Goal: Task Accomplishment & Management: Manage account settings

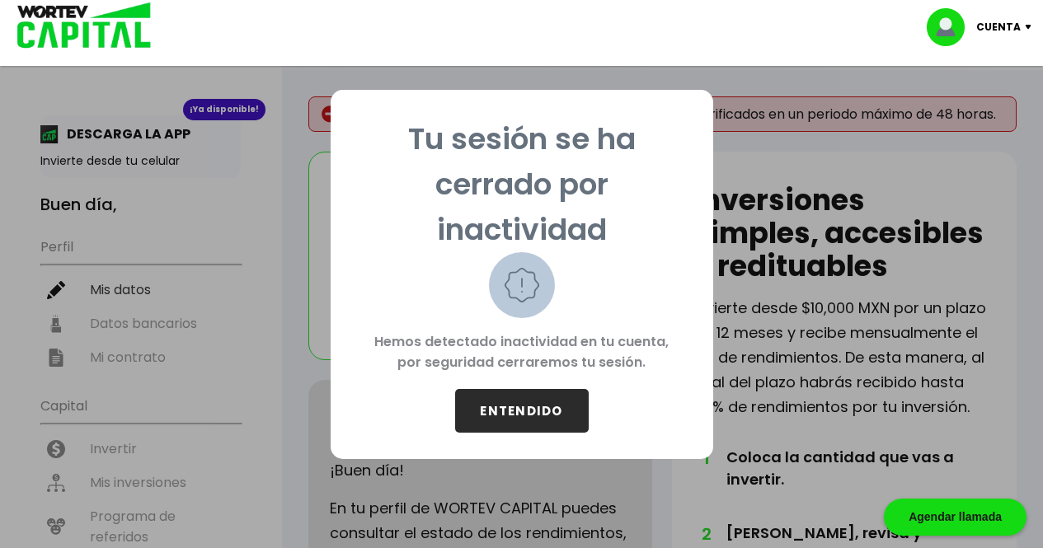
click at [512, 409] on button "ENTENDIDO" at bounding box center [522, 411] width 134 height 44
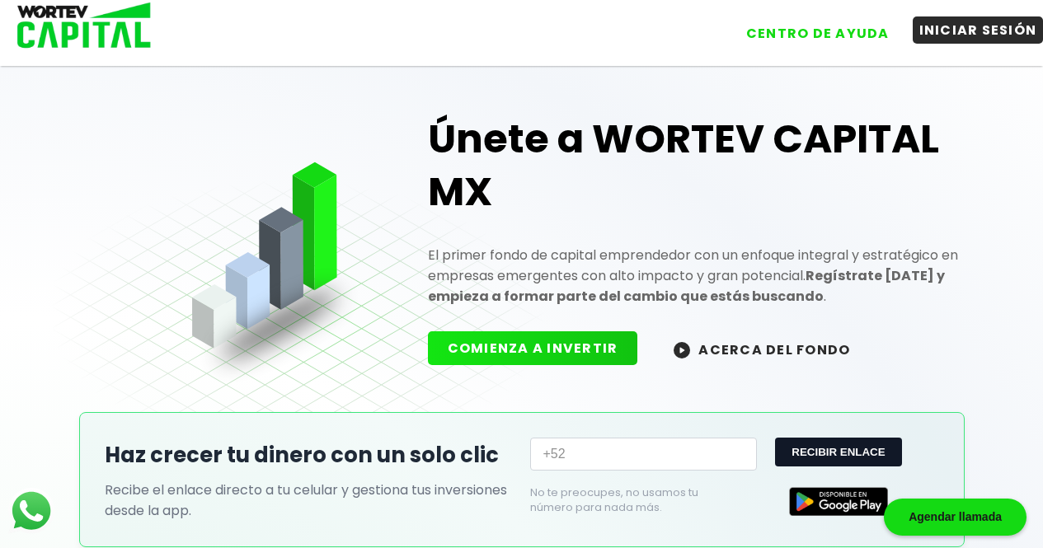
click at [920, 31] on button "INICIAR SESIÓN" at bounding box center [978, 29] width 131 height 27
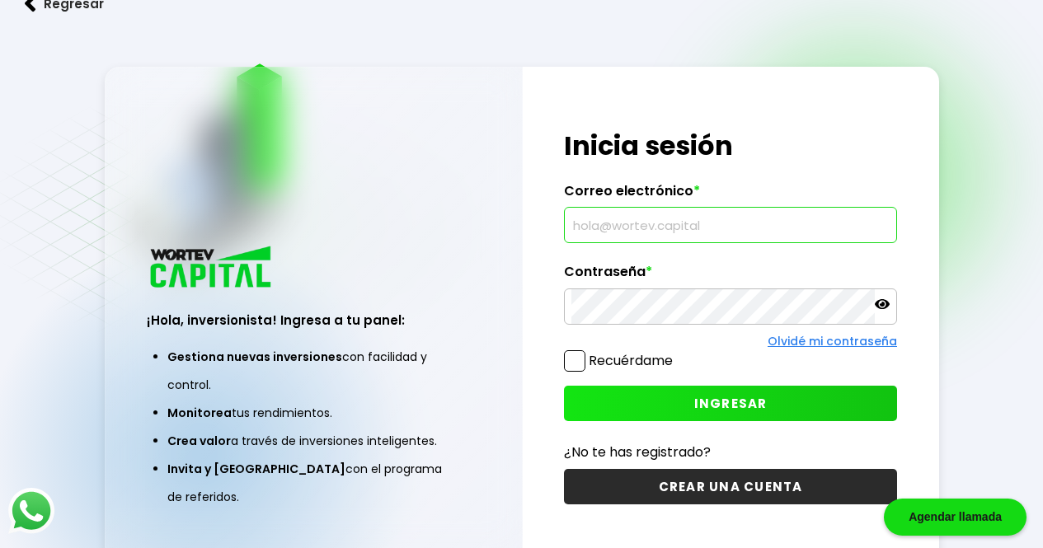
click at [622, 210] on input "text" at bounding box center [731, 225] width 318 height 35
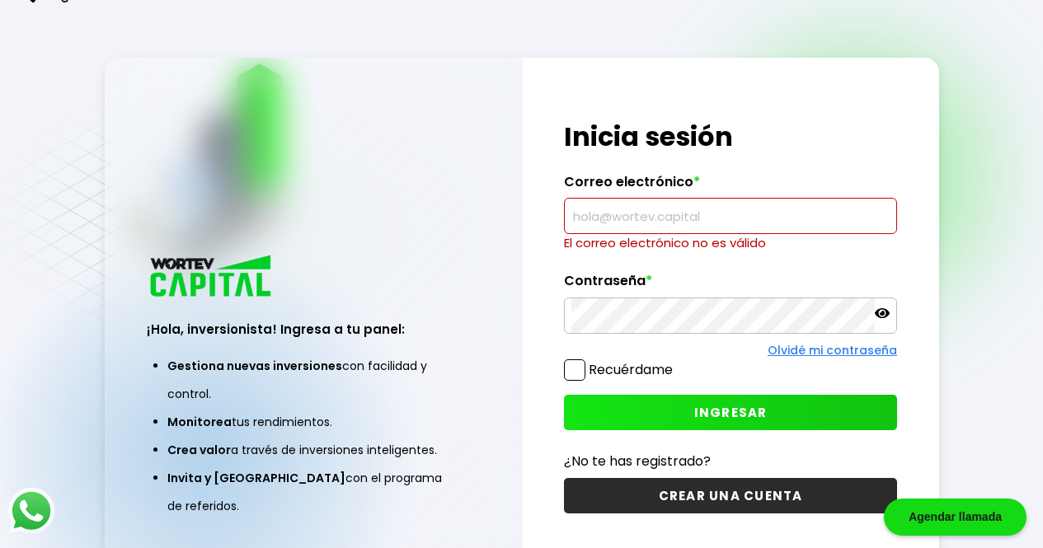
type input "[EMAIL_ADDRESS][DOMAIN_NAME]"
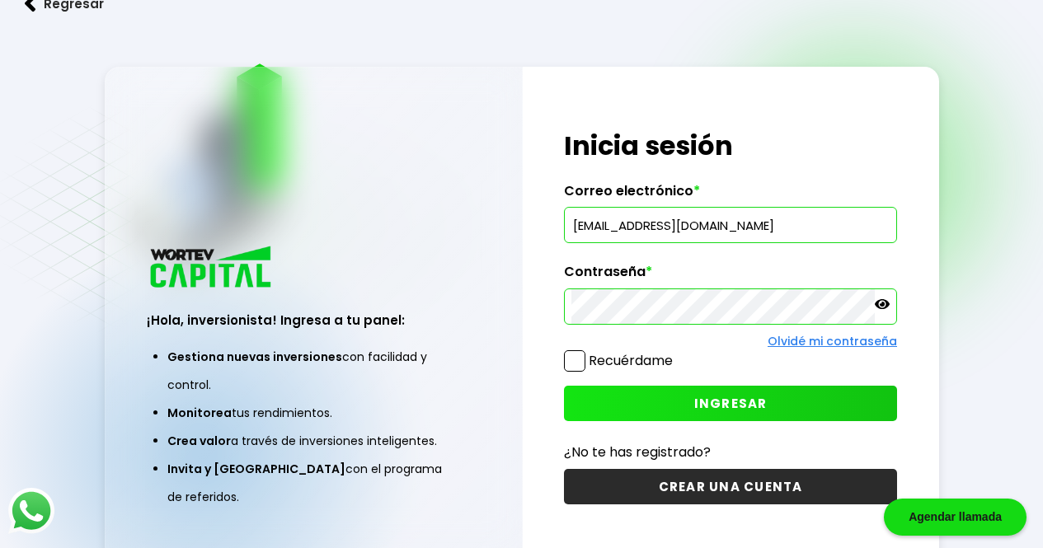
click at [567, 360] on span at bounding box center [574, 361] width 21 height 21
click at [676, 353] on input "Recuérdame" at bounding box center [676, 353] width 0 height 0
click at [682, 415] on button "INGRESAR" at bounding box center [730, 403] width 333 height 35
